Goal: Use online tool/utility: Use online tool/utility

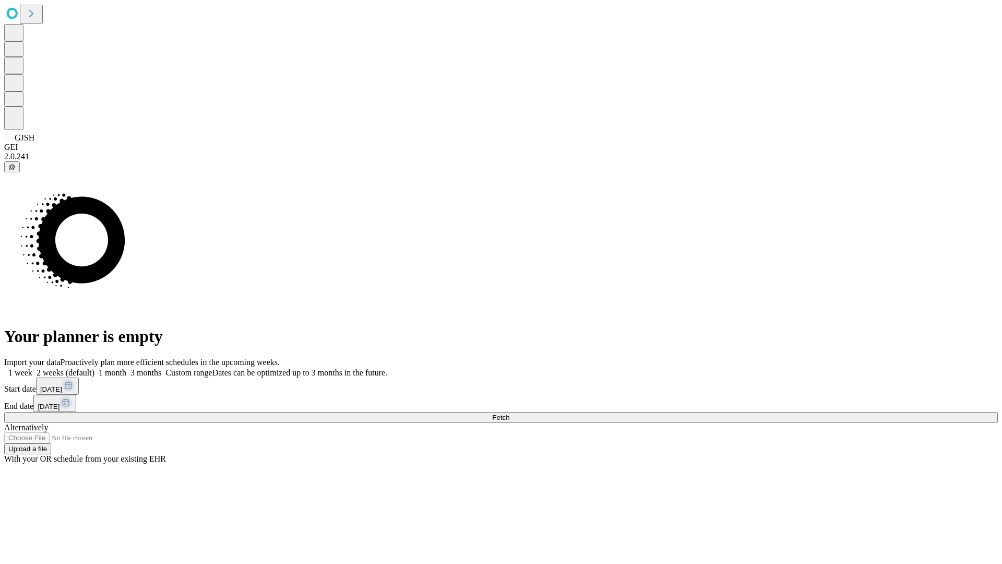
click at [510, 413] on span "Fetch" at bounding box center [500, 417] width 17 height 8
